Goal: Transaction & Acquisition: Book appointment/travel/reservation

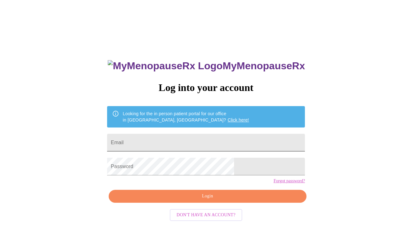
click at [185, 142] on input "Email" at bounding box center [206, 143] width 198 height 18
click at [191, 138] on input "Email" at bounding box center [206, 143] width 198 height 18
type input "[EMAIL_ADDRESS][DOMAIN_NAME]"
click at [185, 200] on span "Login" at bounding box center [207, 197] width 183 height 8
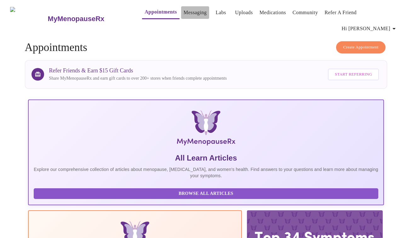
click at [184, 12] on link "Messaging" at bounding box center [195, 12] width 23 height 9
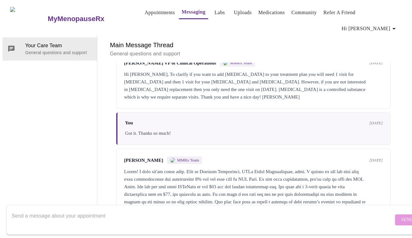
scroll to position [177, 0]
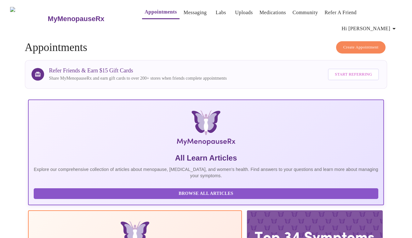
click at [149, 15] on link "Appointments" at bounding box center [161, 12] width 32 height 9
click at [216, 14] on link "Labs" at bounding box center [221, 12] width 10 height 9
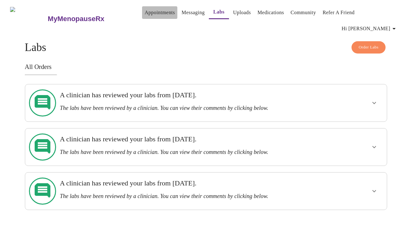
click at [150, 12] on link "Appointments" at bounding box center [160, 12] width 30 height 9
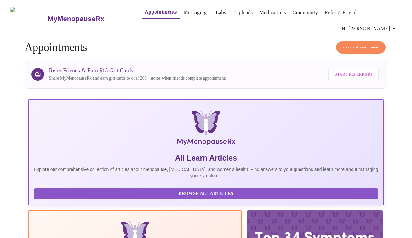
click at [349, 44] on span "Create Appointment" at bounding box center [361, 47] width 35 height 7
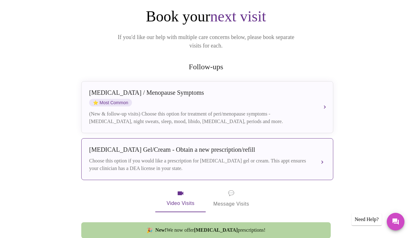
scroll to position [69, 0]
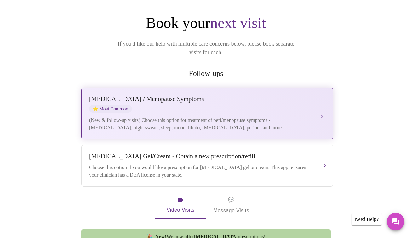
click at [242, 96] on div "Perimenopause / Menopause Symptoms" at bounding box center [201, 99] width 224 height 7
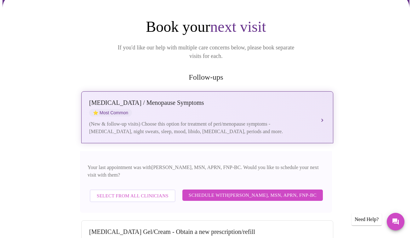
scroll to position [0, 0]
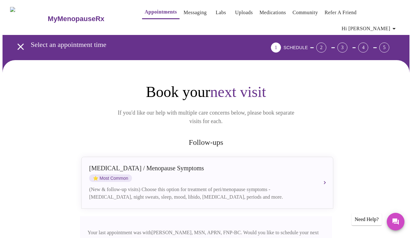
click at [184, 10] on link "Messaging" at bounding box center [195, 12] width 23 height 9
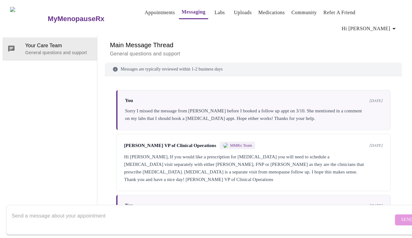
click at [145, 12] on link "Appointments" at bounding box center [160, 12] width 30 height 9
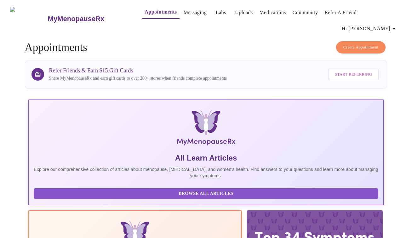
click at [345, 44] on span "Create Appointment" at bounding box center [361, 47] width 35 height 7
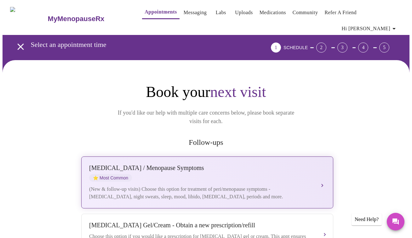
click at [257, 165] on div "Perimenopause / Menopause Symptoms" at bounding box center [201, 168] width 224 height 7
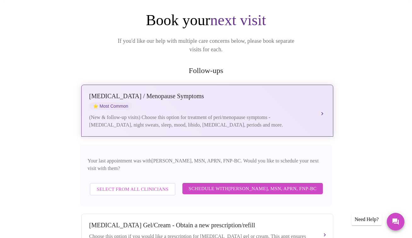
scroll to position [171, 0]
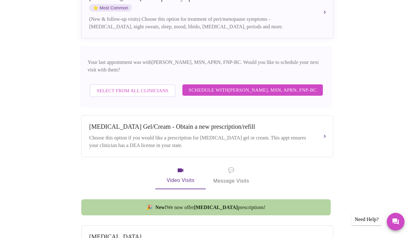
click at [240, 86] on span "Schedule with Larissa Wright, MSN, APRN, FNP-BC" at bounding box center [253, 90] width 128 height 8
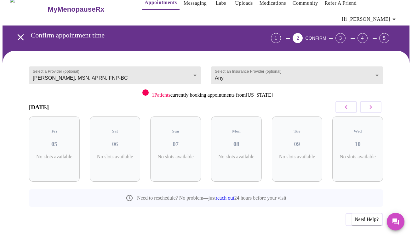
click at [371, 103] on icon "button" at bounding box center [371, 107] width 8 height 8
click at [231, 139] on div "Thu 25 4 Slots Left ( 13 Total)" at bounding box center [236, 149] width 51 height 65
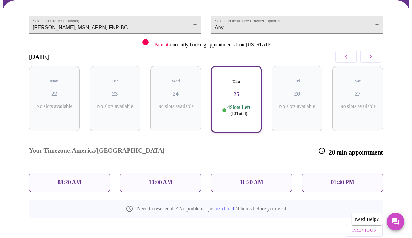
scroll to position [60, 0]
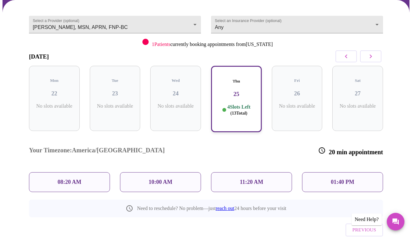
click at [75, 179] on p "08:20 AM" at bounding box center [70, 182] width 24 height 7
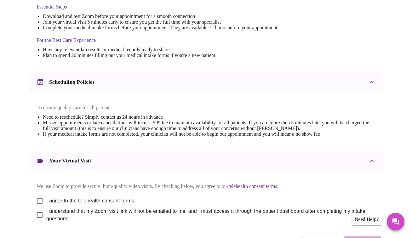
scroll to position [220, 0]
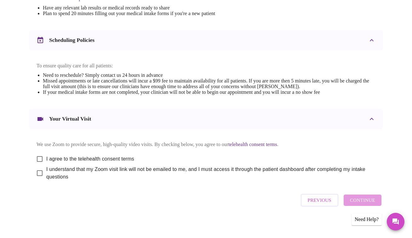
click at [35, 155] on input "I agree to the telehealth consent terms" at bounding box center [39, 159] width 13 height 13
checkbox input "true"
click at [36, 174] on input "I understand that my Zoom visit link will not be emailed to me, and I must acce…" at bounding box center [39, 173] width 13 height 13
checkbox input "true"
click at [362, 199] on span "Continue" at bounding box center [362, 200] width 25 height 8
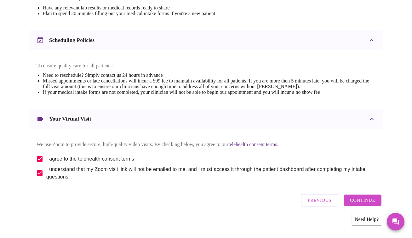
scroll to position [30, 0]
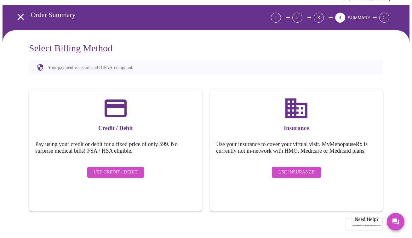
click at [294, 169] on span "Use Insurance" at bounding box center [296, 173] width 36 height 8
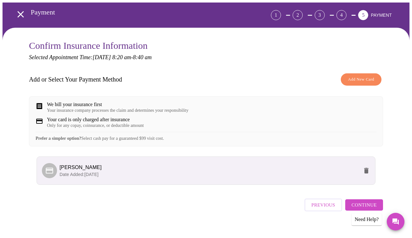
scroll to position [35, 0]
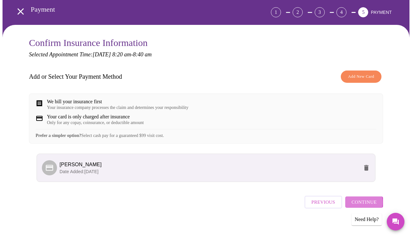
click at [361, 201] on span "Continue" at bounding box center [364, 202] width 25 height 8
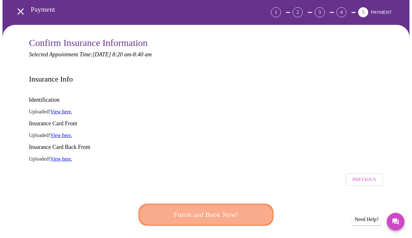
click at [218, 203] on button "Finish and Book Now!" at bounding box center [207, 214] width 142 height 23
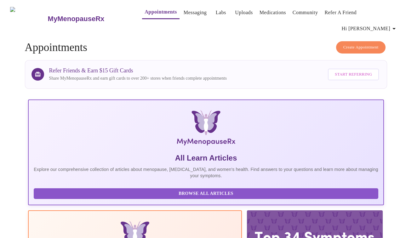
click at [184, 14] on link "Messaging" at bounding box center [195, 12] width 23 height 9
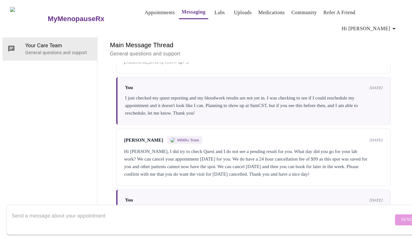
scroll to position [1057, 0]
click at [83, 210] on textarea "Send a message about your appointment" at bounding box center [203, 220] width 382 height 20
type textarea "Do I need labs done before my follow up appointment on 9/25?"
click at [402, 216] on span "Send" at bounding box center [408, 220] width 12 height 8
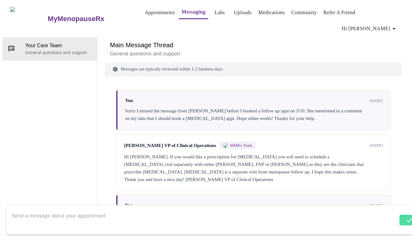
scroll to position [0, 0]
click at [388, 24] on span "Hi [PERSON_NAME]" at bounding box center [370, 28] width 56 height 9
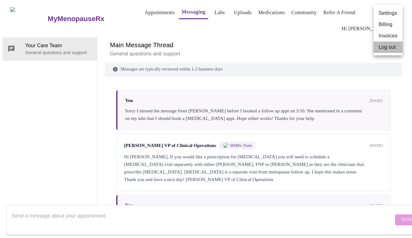
click at [379, 49] on li "Log out" at bounding box center [388, 47] width 29 height 11
